Goal: Task Accomplishment & Management: Complete application form

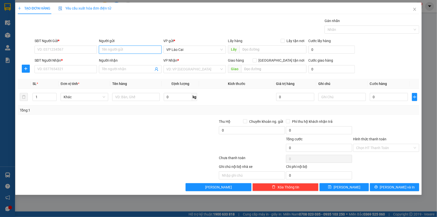
click at [132, 50] on input "Người gửi" at bounding box center [130, 50] width 62 height 8
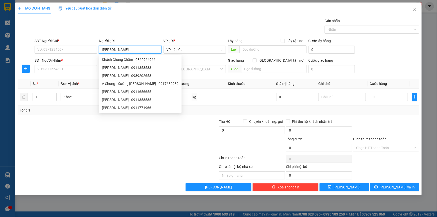
type input "[PERSON_NAME]"
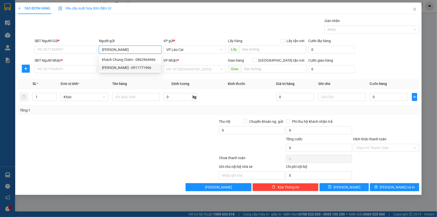
click at [125, 68] on div "[PERSON_NAME] - 0911771966" at bounding box center [130, 68] width 56 height 6
type input "0911771966"
type input "[PERSON_NAME]"
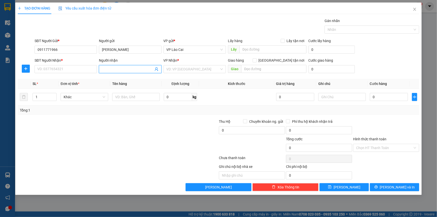
click at [156, 69] on icon "user-add" at bounding box center [157, 69] width 4 height 4
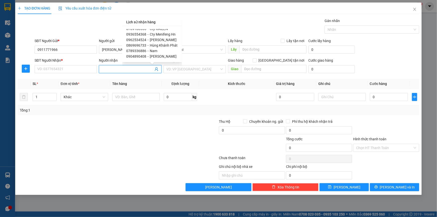
scroll to position [15, 0]
click at [140, 49] on span "0789336886" at bounding box center [136, 50] width 20 height 4
type input "0789336886"
type input "Nam"
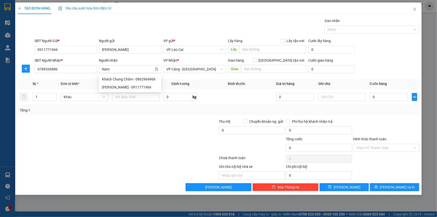
click at [116, 125] on div at bounding box center [84, 128] width 134 height 18
click at [49, 96] on input "1" at bounding box center [45, 97] width 24 height 8
click at [55, 95] on span "up" at bounding box center [53, 95] width 3 height 3
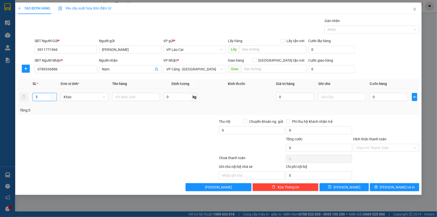
click at [55, 95] on span "up" at bounding box center [53, 95] width 3 height 3
type input "7"
click at [55, 95] on span "up" at bounding box center [53, 95] width 3 height 3
click at [130, 95] on input "text" at bounding box center [136, 97] width 48 height 8
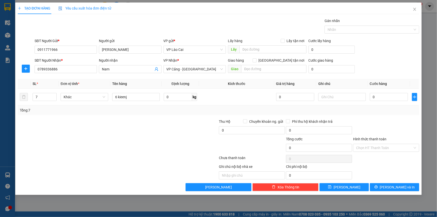
click at [119, 117] on div "Transit Pickup Surcharge Ids Transit Deliver Surcharge Ids Transit Deliver Surc…" at bounding box center [219, 104] width 402 height 173
click at [128, 97] on input "6 kieenj" at bounding box center [136, 97] width 48 height 8
drag, startPoint x: 128, startPoint y: 97, endPoint x: 118, endPoint y: 98, distance: 10.3
click at [118, 98] on input "6 kieenj" at bounding box center [136, 97] width 48 height 8
type input "6 kiện + 1 bơm"
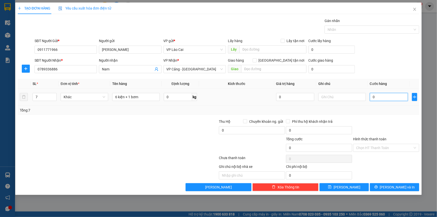
click at [386, 98] on input "0" at bounding box center [389, 97] width 38 height 8
type input "2"
type input "23"
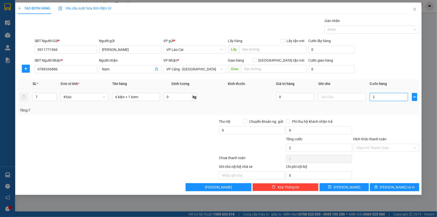
type input "23"
type input "230"
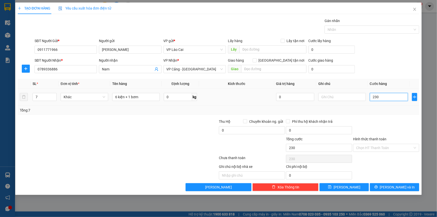
type input "2.300"
type input "23.000"
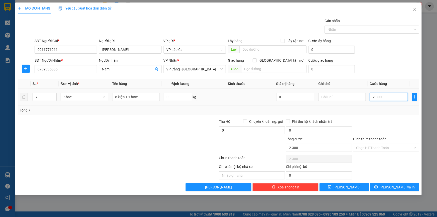
type input "23.000"
type input "230.000"
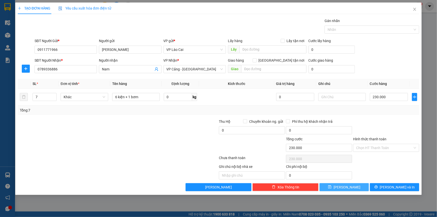
drag, startPoint x: 355, startPoint y: 189, endPoint x: 390, endPoint y: 192, distance: 35.2
click at [390, 193] on div "TẠO ĐƠN HÀNG Yêu cầu xuất hóa đơn điện tử Transit Pickup Surcharge Ids Transit …" at bounding box center [218, 99] width 407 height 193
click at [391, 190] on button "[PERSON_NAME] và In" at bounding box center [394, 187] width 49 height 8
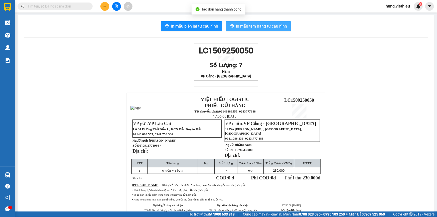
click at [252, 28] on span "In mẫu tem hàng tự cấu hình" at bounding box center [261, 26] width 51 height 6
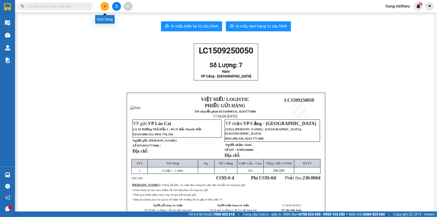
click at [108, 7] on button at bounding box center [105, 6] width 9 height 9
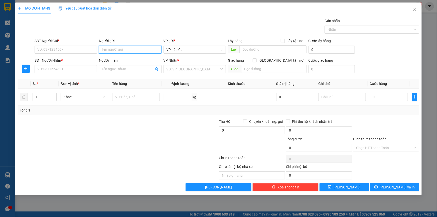
click at [123, 51] on input "Người gửi" at bounding box center [130, 50] width 62 height 8
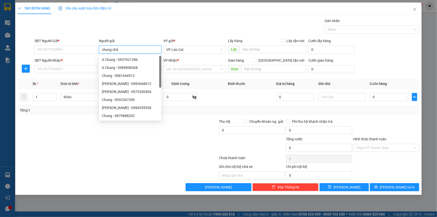
type input "chung châm"
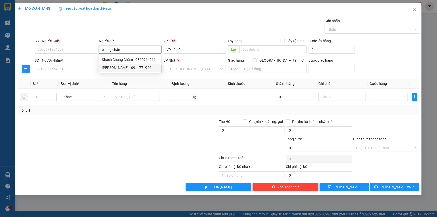
click at [122, 66] on div "[PERSON_NAME] - 0911771966" at bounding box center [130, 68] width 56 height 6
type input "0911771966"
type input "[PERSON_NAME]"
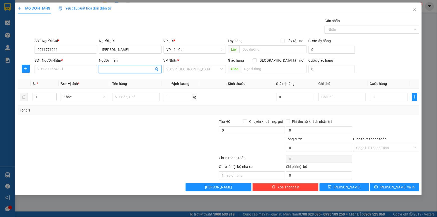
click at [159, 72] on span at bounding box center [130, 69] width 62 height 8
click at [157, 67] on icon "user-add" at bounding box center [157, 69] width 4 height 4
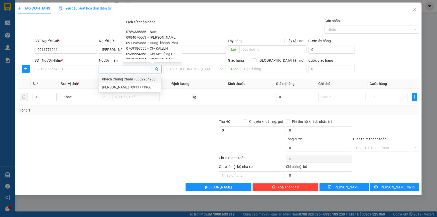
click at [143, 39] on span "0984076663" at bounding box center [136, 37] width 20 height 4
type input "0984076663"
type input "[PERSON_NAME]"
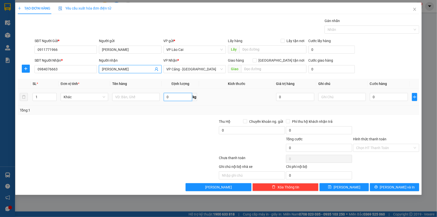
click at [178, 99] on input "0" at bounding box center [178, 97] width 29 height 8
click at [143, 99] on input "text" at bounding box center [136, 97] width 48 height 8
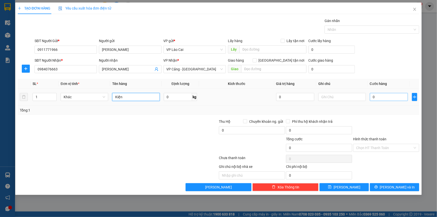
type input "Kiện"
click at [375, 98] on input "0" at bounding box center [389, 97] width 38 height 8
type input "3"
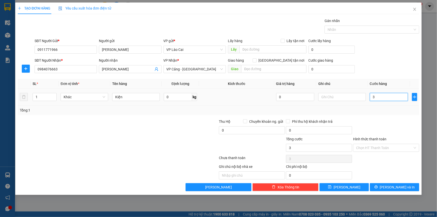
type input "30"
type input "300"
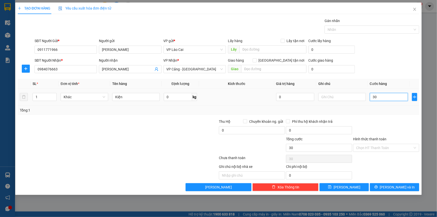
type input "300"
type input "3.000"
type input "30.000"
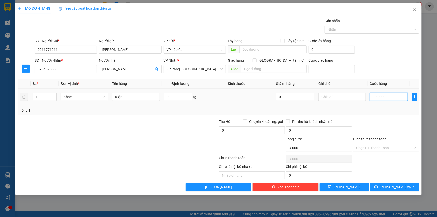
type input "30.000"
click at [378, 186] on icon "printer" at bounding box center [377, 187] width 4 height 4
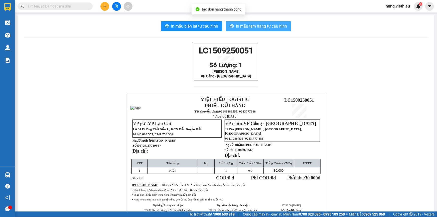
click at [275, 28] on span "In mẫu tem hàng tự cấu hình" at bounding box center [261, 26] width 51 height 6
click at [345, 68] on div "LC1509250051 Số Lượng: 1 [PERSON_NAME] kairen VP Cảng - [GEOGRAPHIC_DATA] VIỆT …" at bounding box center [226, 140] width 405 height 193
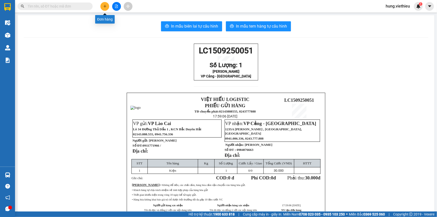
click at [105, 7] on icon "plus" at bounding box center [105, 6] width 0 height 3
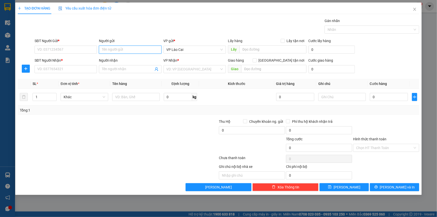
click at [131, 50] on input "Người gửi" at bounding box center [130, 50] width 62 height 8
type input "kho thiên"
click at [131, 60] on div "Kho thiên vân - 0376865830" at bounding box center [130, 60] width 56 height 6
type input "0376865830"
type input "Kho thiên vân"
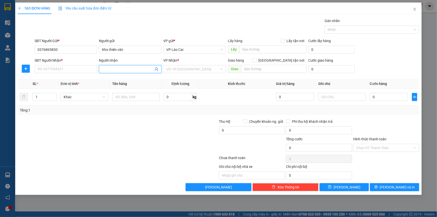
click at [159, 69] on span at bounding box center [130, 69] width 62 height 8
click at [123, 77] on div "Kho thiên vân - 0376865830" at bounding box center [130, 79] width 56 height 6
type input "0376865830"
type input "Kho thiên vân"
click at [27, 95] on tr "1 Khác 0 kg 0 0" at bounding box center [219, 97] width 402 height 17
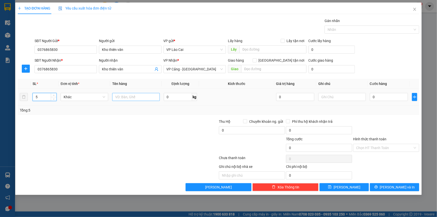
type input "5"
click at [114, 97] on input "text" at bounding box center [136, 97] width 48 height 8
type input "2 cục điều hòa đựng trong tải + 3 kiện"
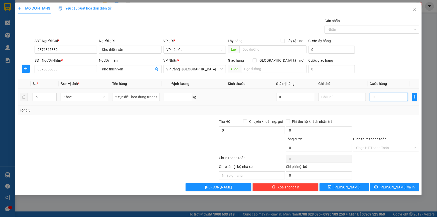
click at [381, 100] on input "0" at bounding box center [389, 97] width 38 height 8
type input "1"
type input "15"
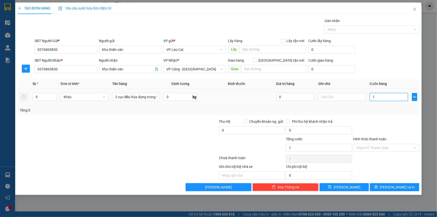
type input "15"
type input "150"
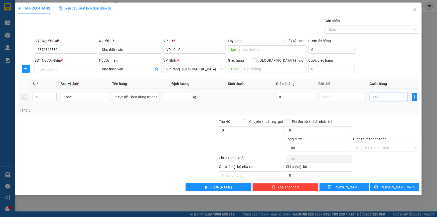
type input "1.500"
type input "15.000"
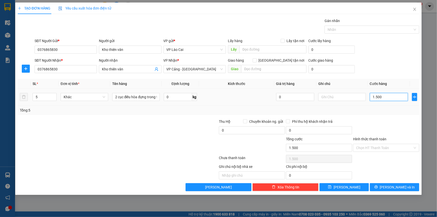
type input "15.000"
type input "150.000"
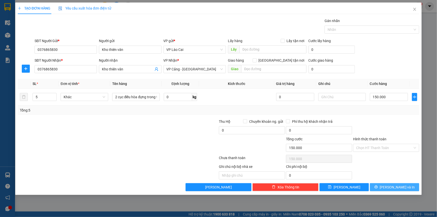
click at [394, 188] on span "[PERSON_NAME] và In" at bounding box center [397, 187] width 35 height 6
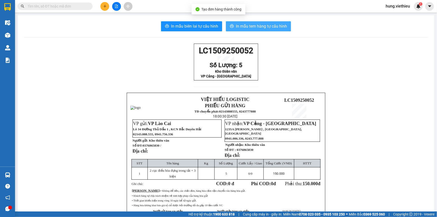
click at [273, 24] on span "In mẫu tem hàng tự cấu hình" at bounding box center [261, 26] width 51 height 6
click at [266, 25] on span "In mẫu tem hàng tự cấu hình" at bounding box center [261, 26] width 51 height 6
